Goal: Navigation & Orientation: Find specific page/section

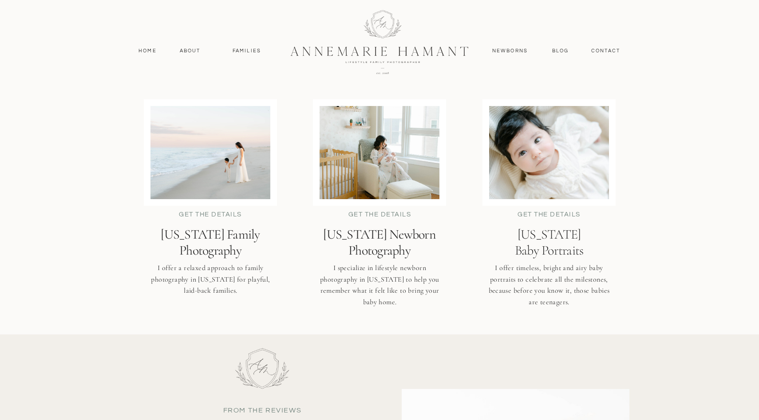
scroll to position [2170, 0]
click at [219, 249] on h2 "[US_STATE] Family Photography" at bounding box center [210, 242] width 152 height 32
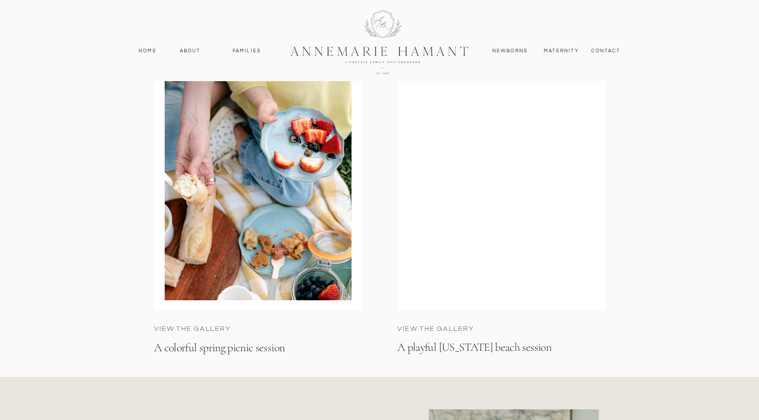
scroll to position [2796, 0]
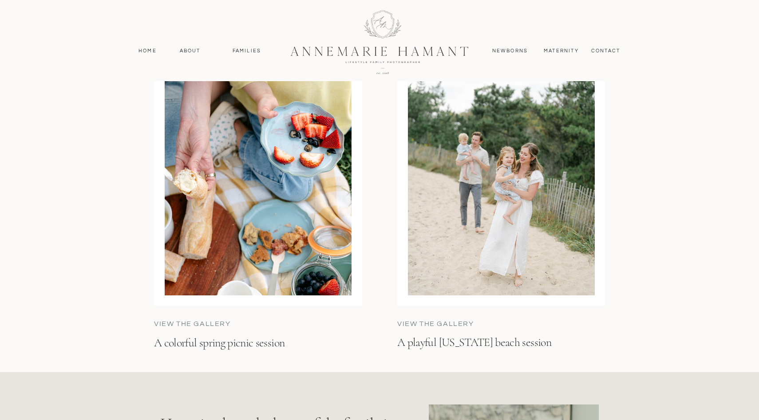
click at [305, 214] on div at bounding box center [258, 174] width 187 height 243
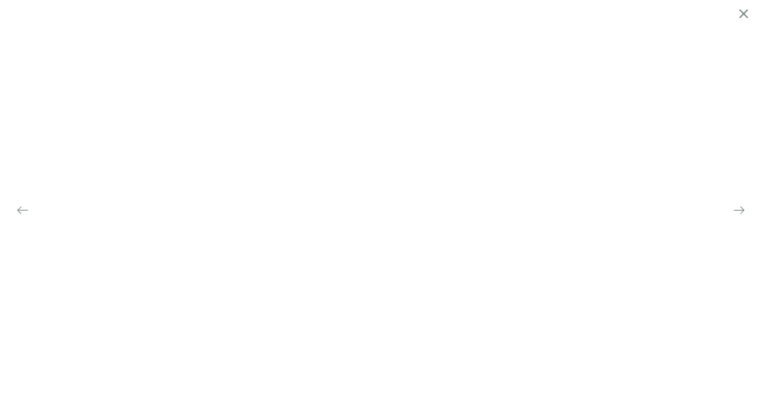
scroll to position [2715, 0]
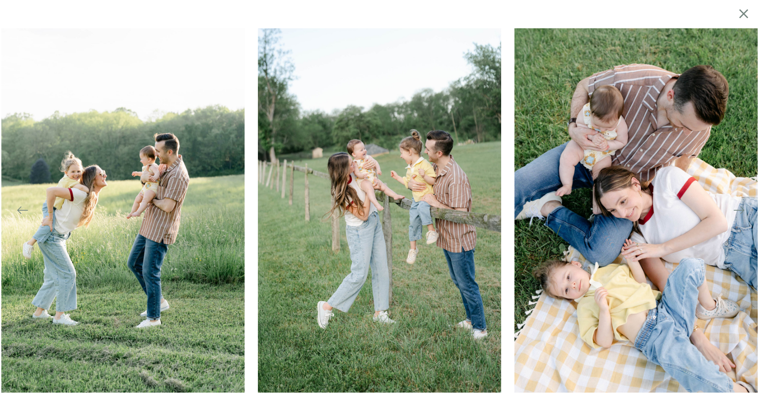
click at [741, 210] on icon at bounding box center [738, 210] width 11 height 1
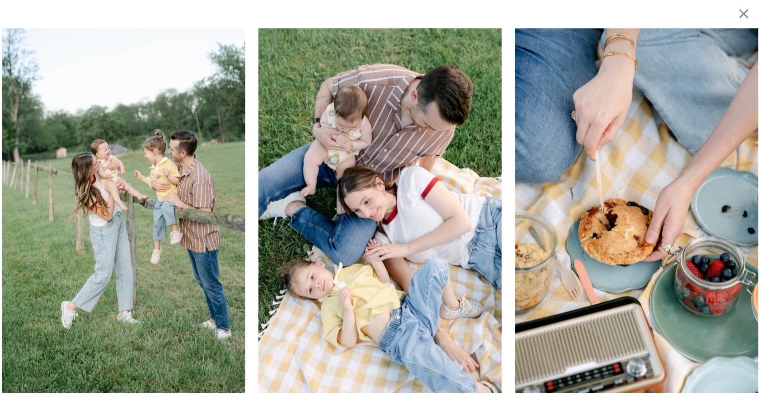
click at [741, 210] on icon at bounding box center [738, 210] width 11 height 1
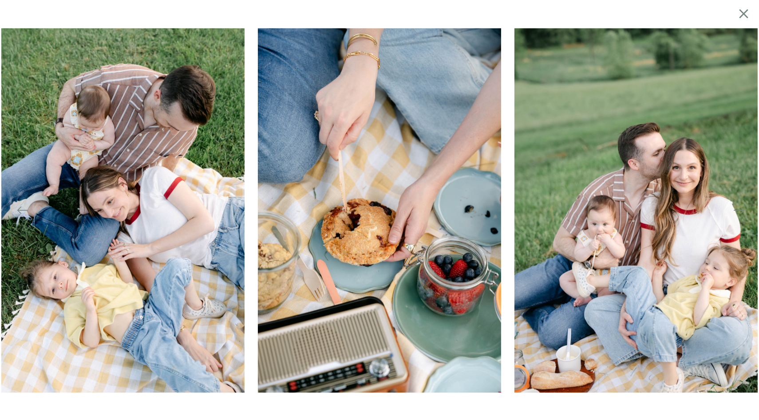
click at [741, 210] on icon at bounding box center [738, 210] width 11 height 1
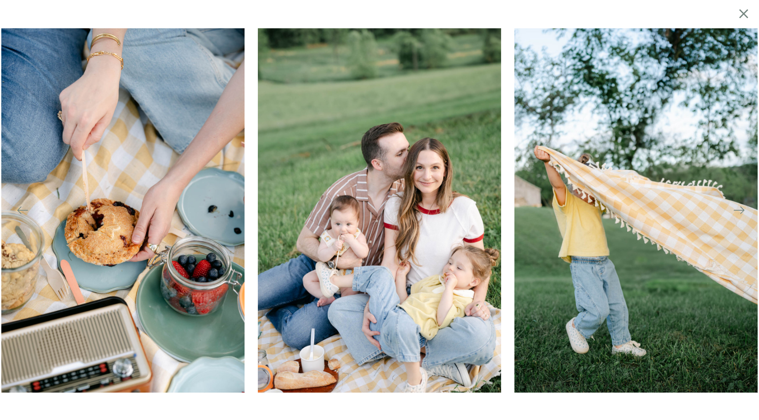
click at [741, 210] on icon at bounding box center [738, 210] width 11 height 1
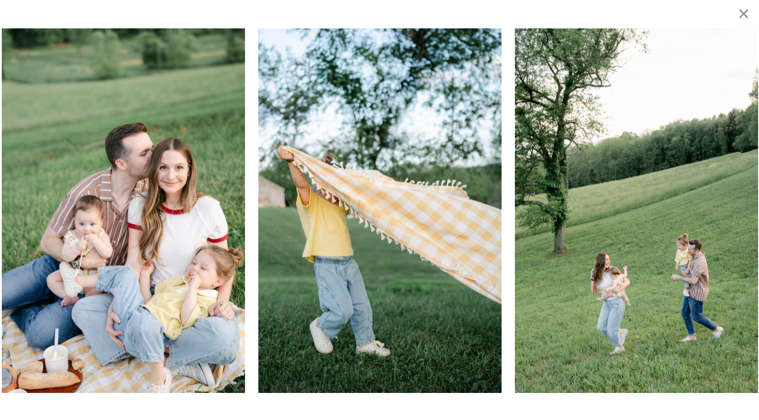
click at [741, 210] on icon at bounding box center [738, 210] width 11 height 1
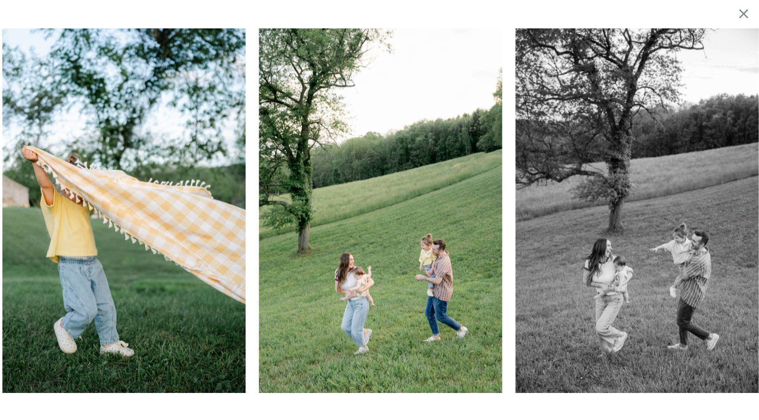
click at [741, 210] on icon at bounding box center [738, 210] width 11 height 1
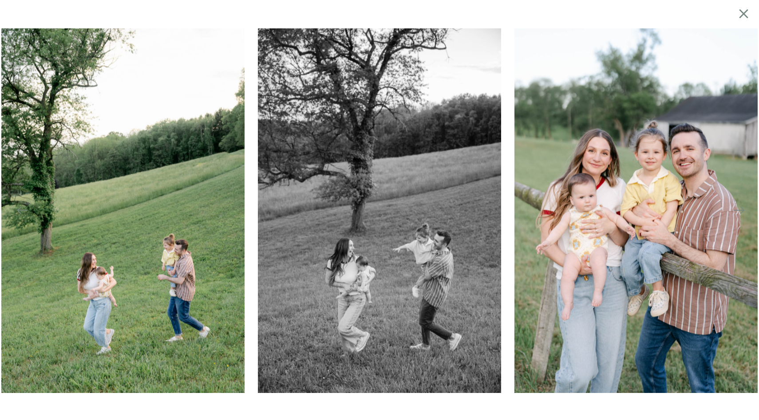
click at [741, 210] on icon at bounding box center [738, 210] width 11 height 1
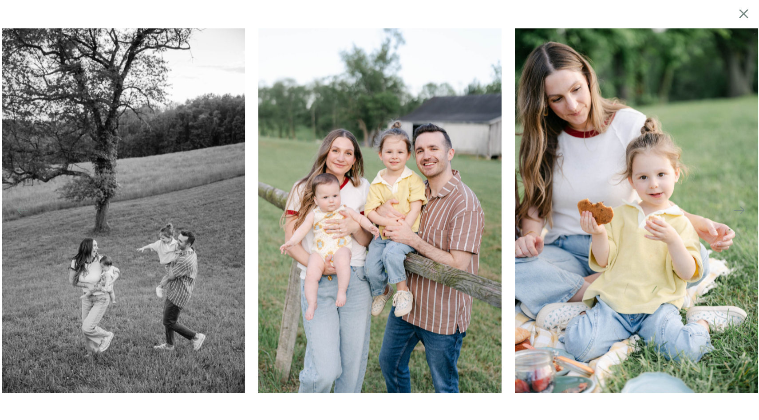
click at [741, 210] on icon at bounding box center [738, 210] width 11 height 1
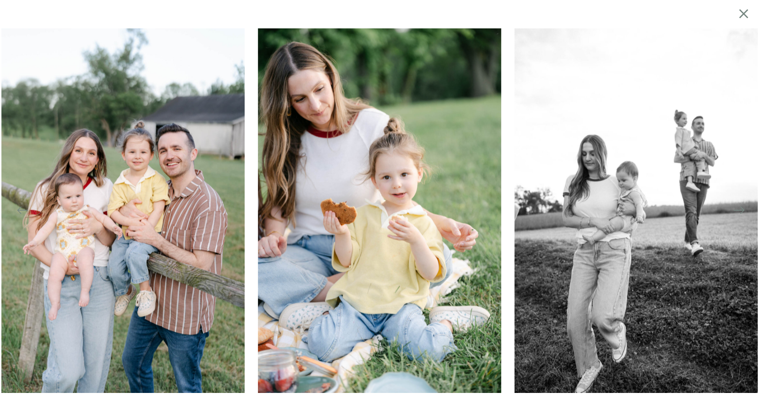
click at [741, 210] on icon at bounding box center [738, 210] width 11 height 1
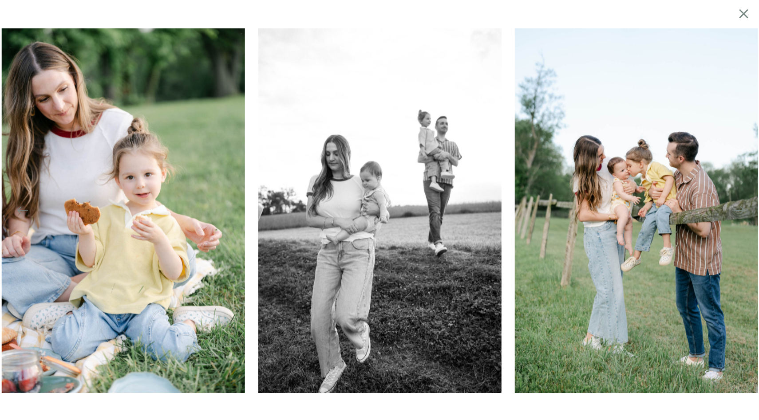
click at [741, 210] on icon at bounding box center [738, 210] width 11 height 1
